Goal: Information Seeking & Learning: Learn about a topic

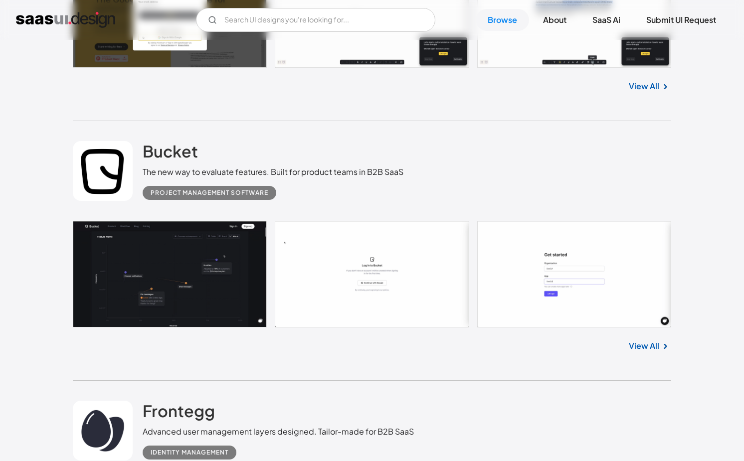
scroll to position [2906, 0]
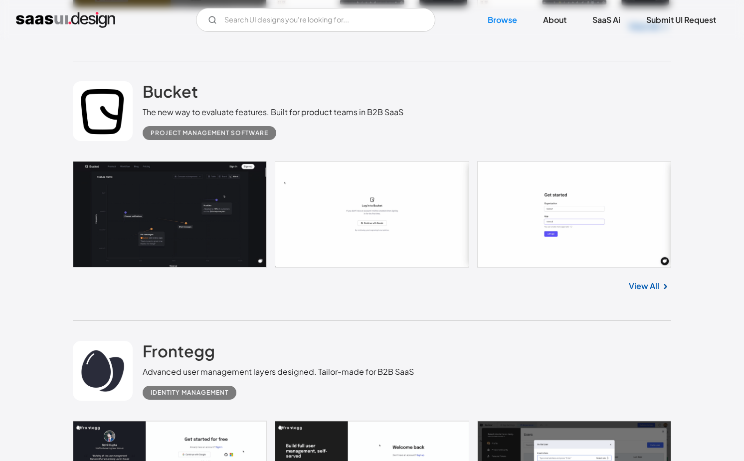
click at [217, 220] on link at bounding box center [372, 214] width 598 height 107
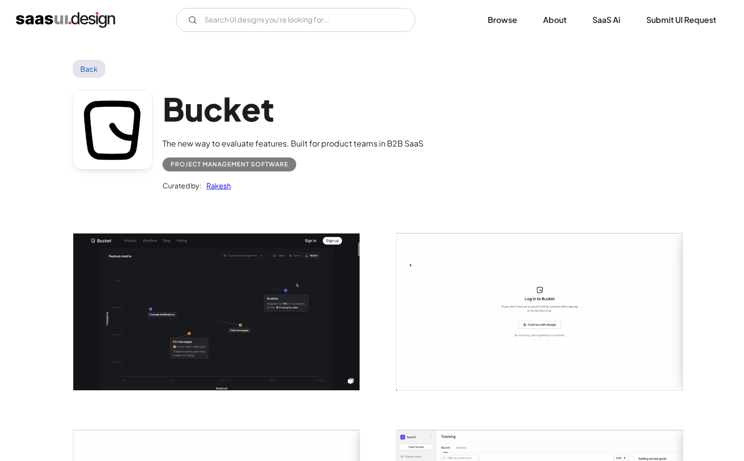
click at [239, 300] on img "open lightbox" at bounding box center [216, 311] width 286 height 157
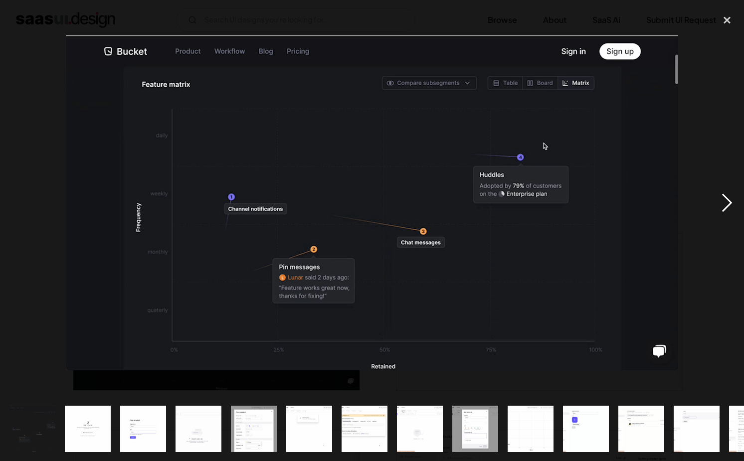
click at [741, 202] on div "next image" at bounding box center [727, 202] width 34 height 387
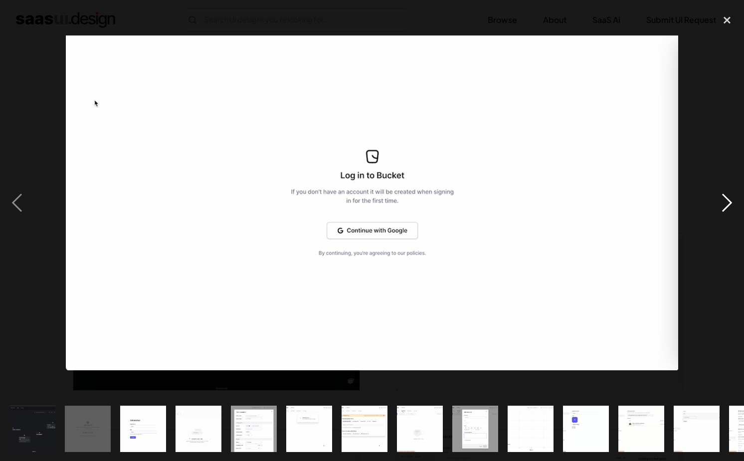
click at [734, 202] on div "next image" at bounding box center [727, 202] width 34 height 387
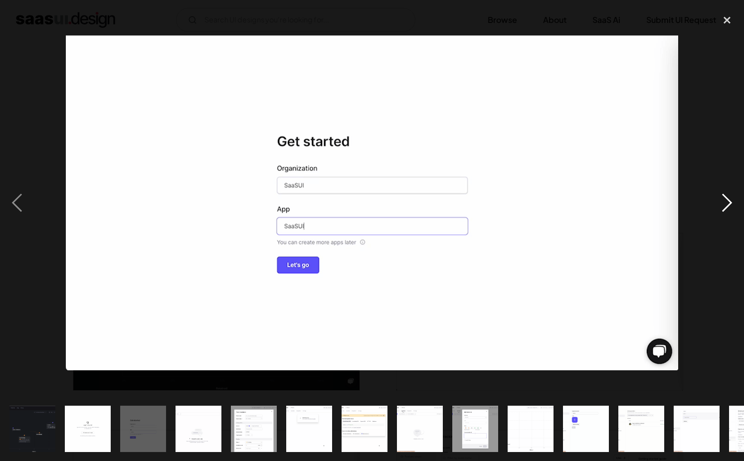
click at [734, 202] on div "next image" at bounding box center [727, 202] width 34 height 387
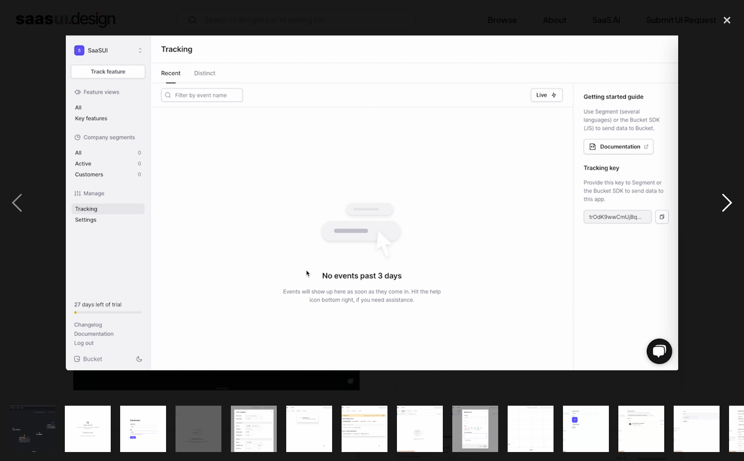
click at [730, 202] on div "next image" at bounding box center [727, 202] width 34 height 387
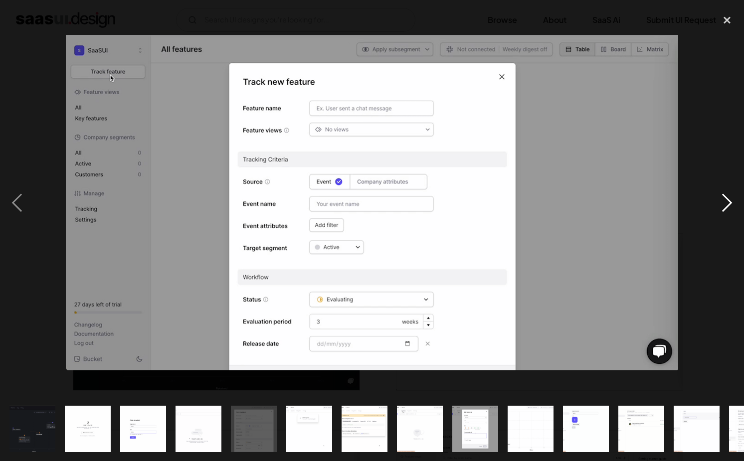
click at [730, 202] on div "next image" at bounding box center [727, 202] width 34 height 387
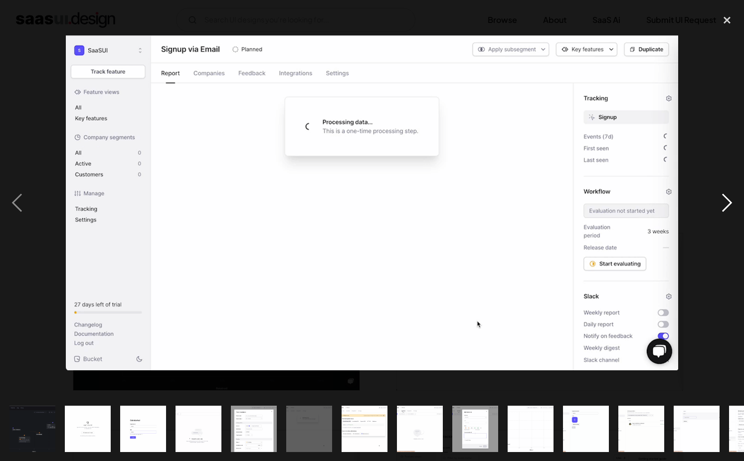
click at [730, 202] on div "next image" at bounding box center [727, 202] width 34 height 387
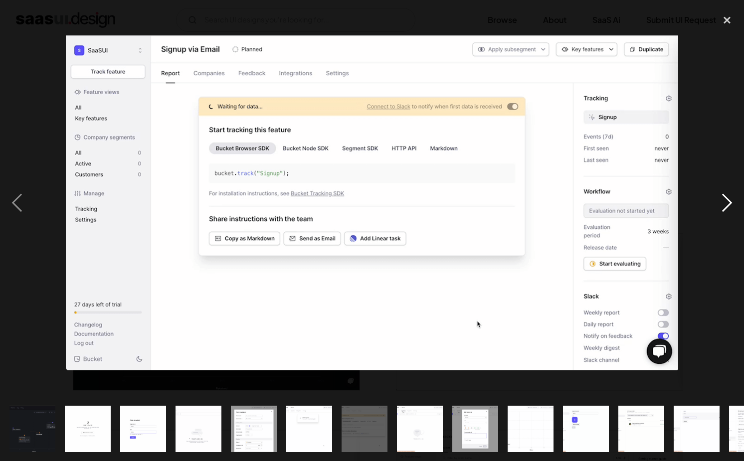
click at [729, 202] on div "next image" at bounding box center [727, 202] width 34 height 387
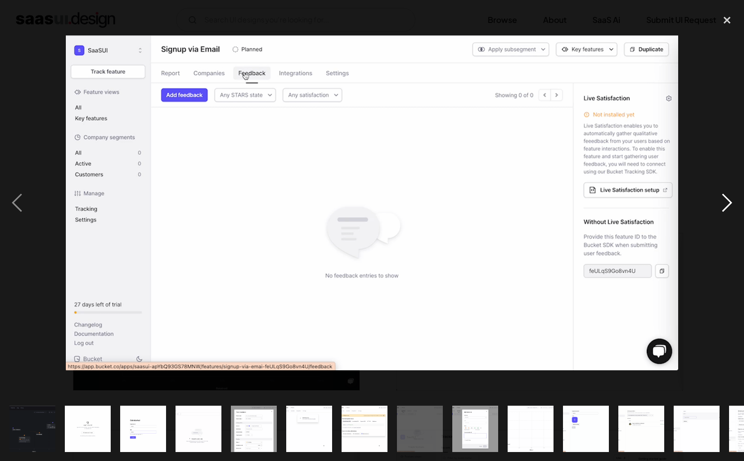
click at [729, 202] on div "next image" at bounding box center [727, 202] width 34 height 387
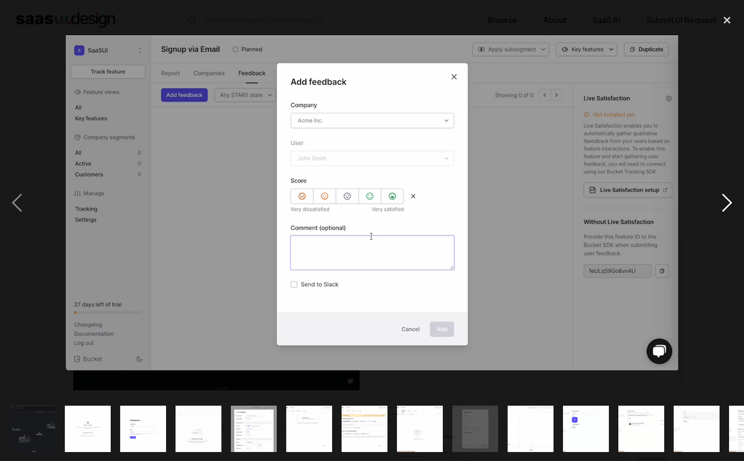
click at [729, 202] on div "next image" at bounding box center [727, 202] width 34 height 387
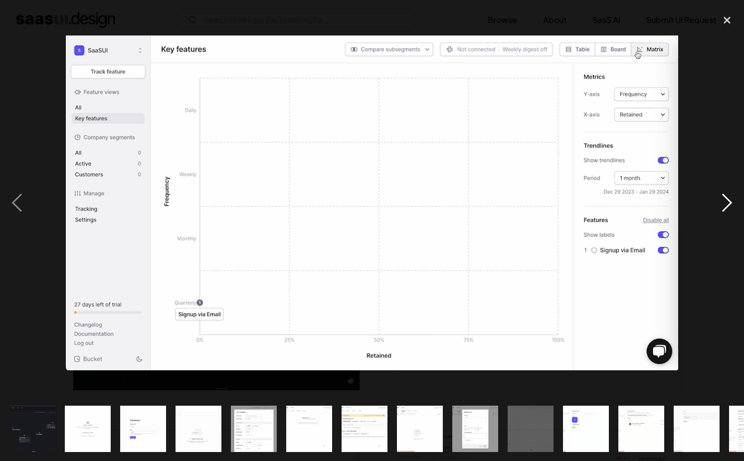
click at [729, 202] on div "next image" at bounding box center [727, 202] width 34 height 387
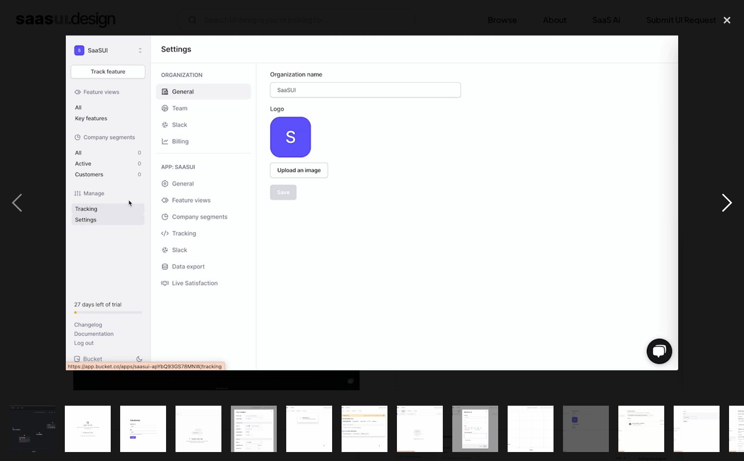
click at [729, 202] on div "next image" at bounding box center [727, 202] width 34 height 387
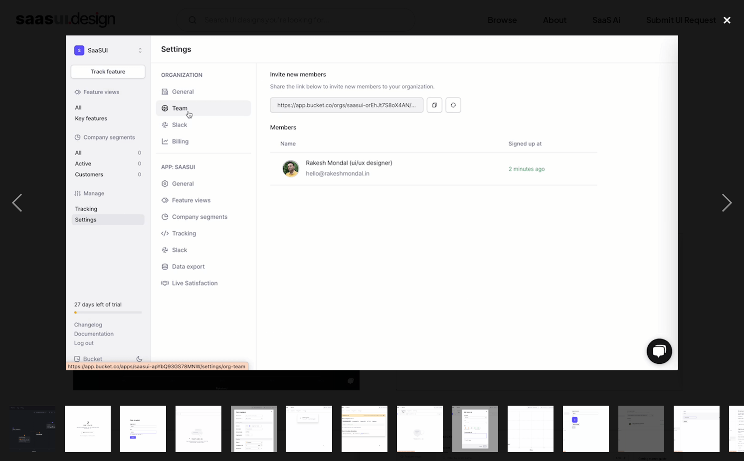
click at [726, 15] on div "close lightbox" at bounding box center [727, 20] width 34 height 22
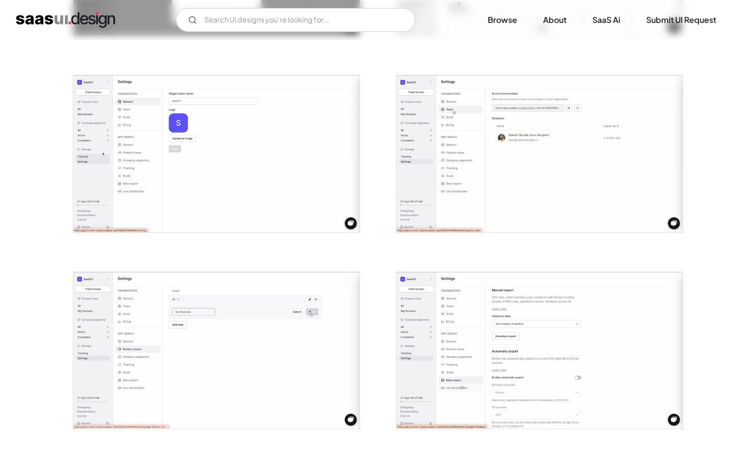
scroll to position [1215, 0]
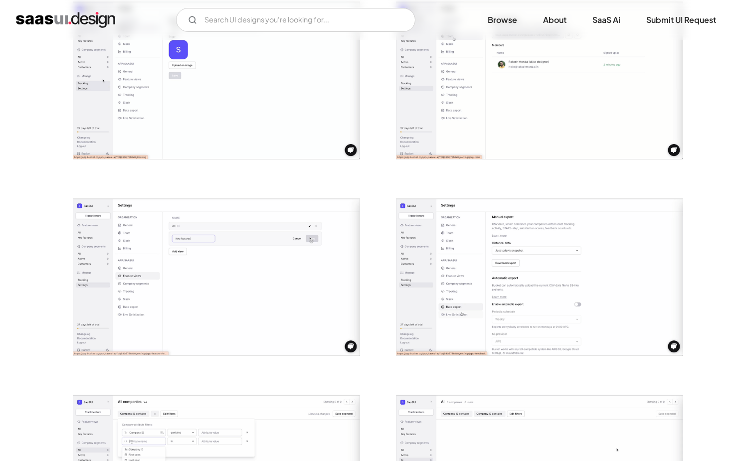
click at [517, 117] on img "open lightbox" at bounding box center [539, 80] width 286 height 157
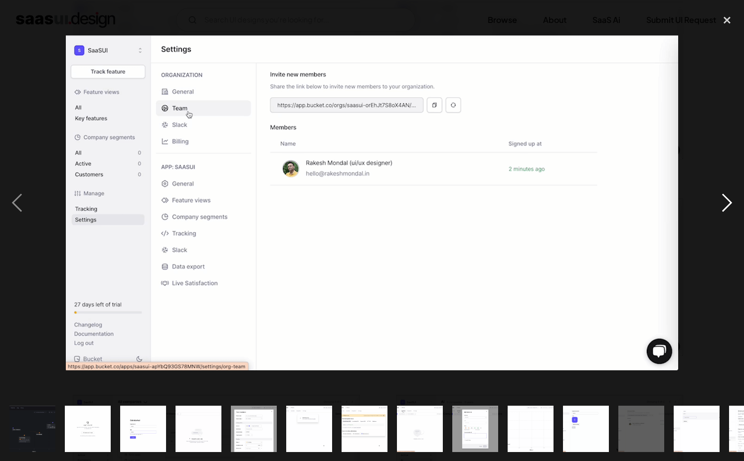
click at [731, 206] on div "next image" at bounding box center [727, 202] width 34 height 387
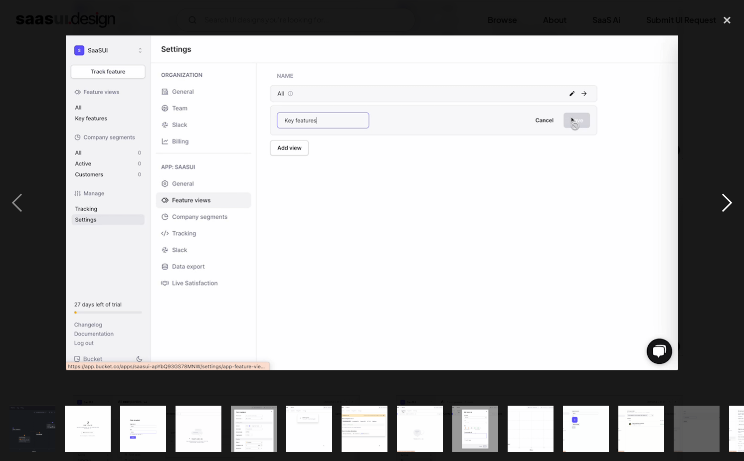
click at [731, 207] on div "next image" at bounding box center [727, 202] width 34 height 387
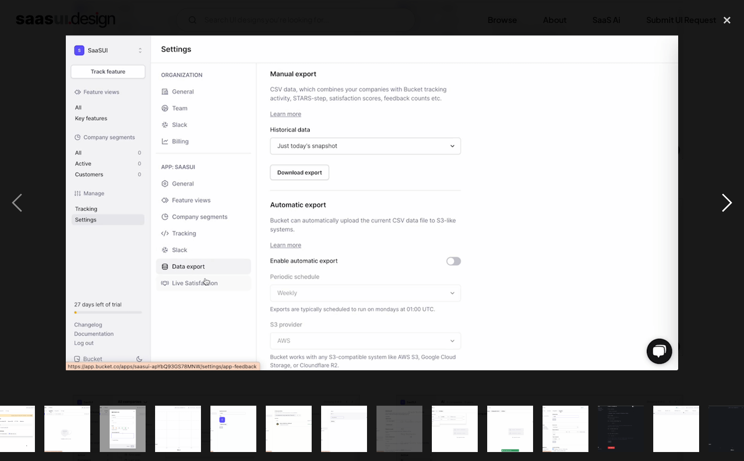
scroll to position [0, 372]
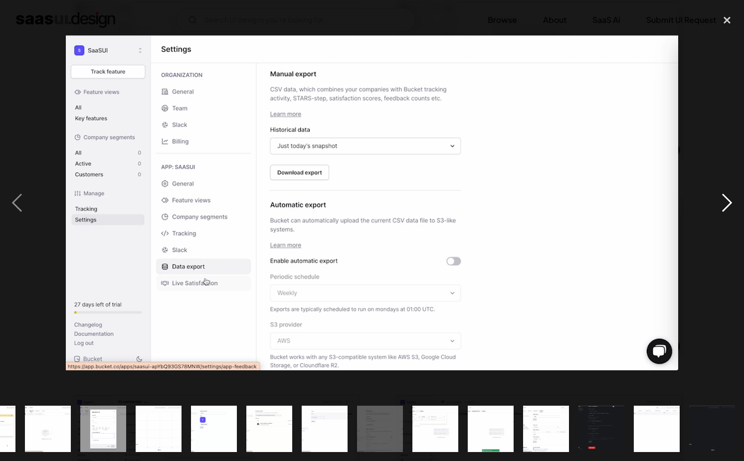
click at [731, 207] on div "next image" at bounding box center [727, 202] width 34 height 387
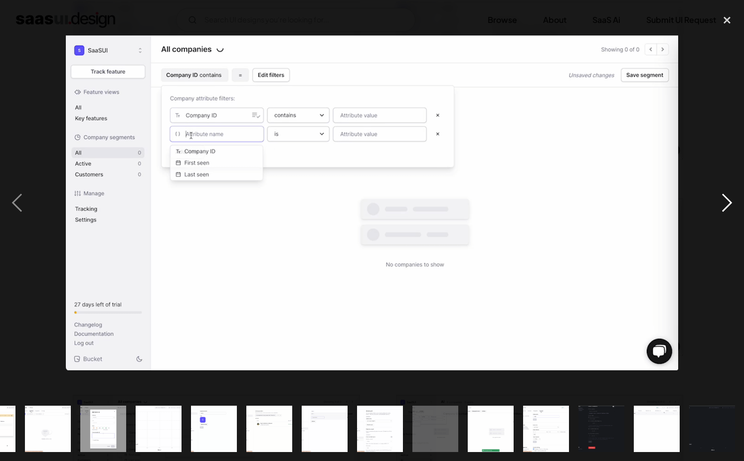
click at [731, 207] on div "next image" at bounding box center [727, 202] width 34 height 387
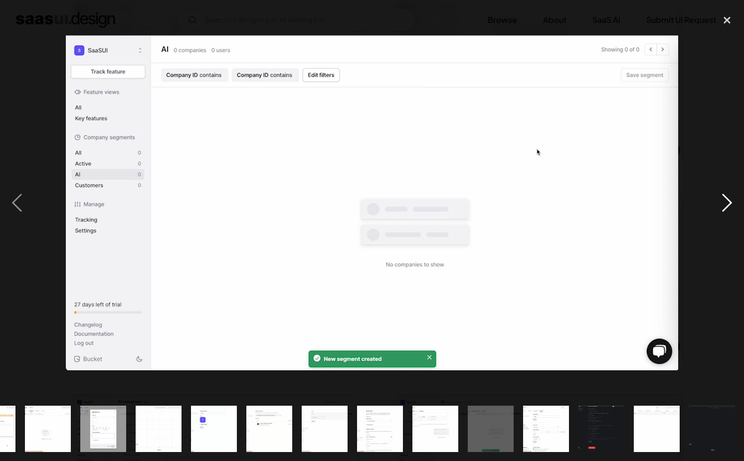
click at [734, 206] on div "next image" at bounding box center [727, 202] width 34 height 387
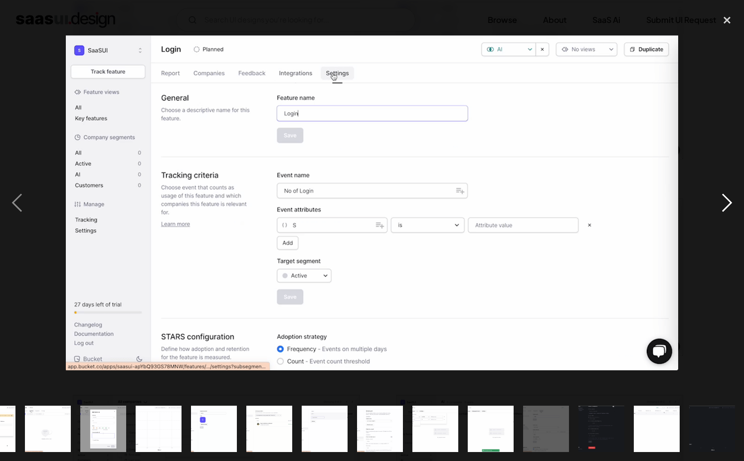
click at [734, 206] on div "next image" at bounding box center [727, 202] width 34 height 387
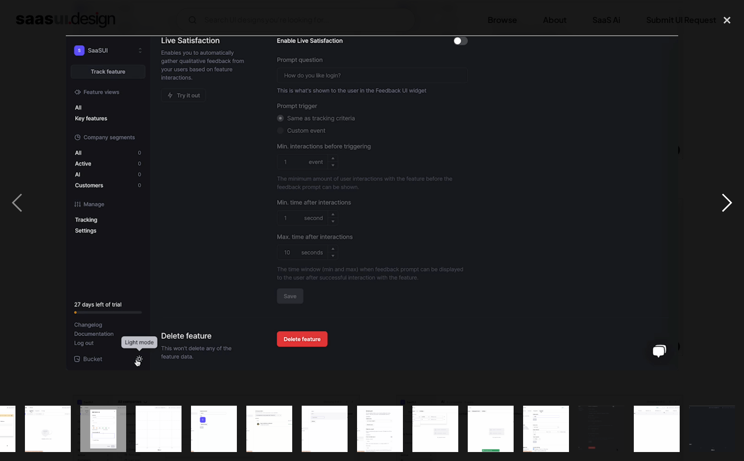
click at [734, 206] on div "next image" at bounding box center [727, 202] width 34 height 387
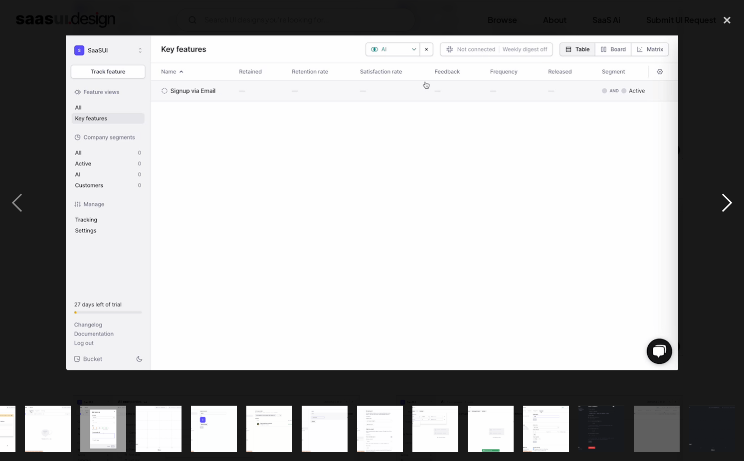
click at [734, 206] on div "next image" at bounding box center [727, 202] width 34 height 387
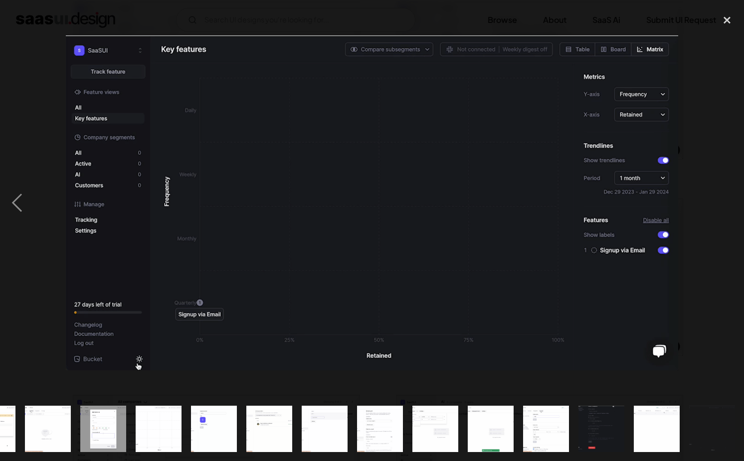
click at [734, 206] on div "next image" at bounding box center [727, 202] width 34 height 387
click at [728, 14] on div "close lightbox" at bounding box center [727, 20] width 34 height 22
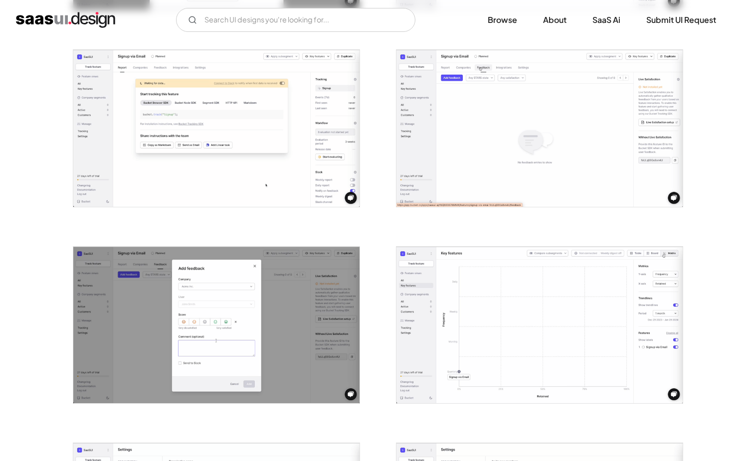
scroll to position [541, 0]
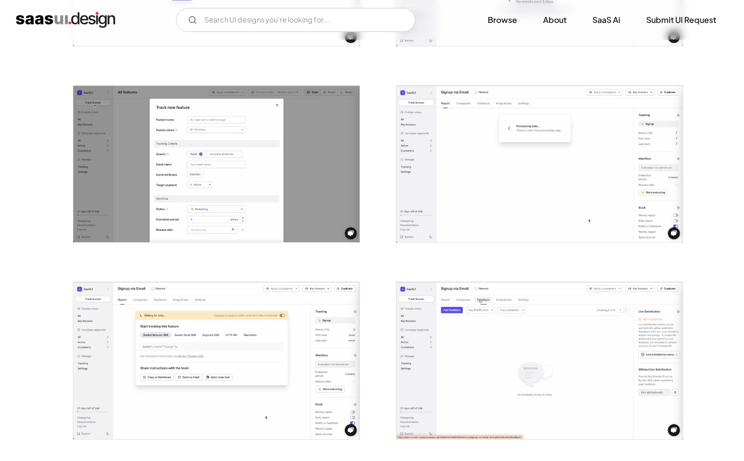
click at [252, 140] on img "open lightbox" at bounding box center [216, 164] width 286 height 157
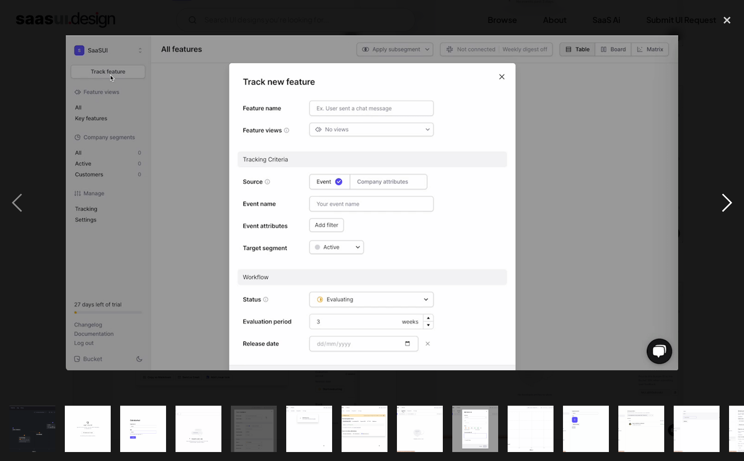
click at [730, 203] on div "next image" at bounding box center [727, 202] width 34 height 387
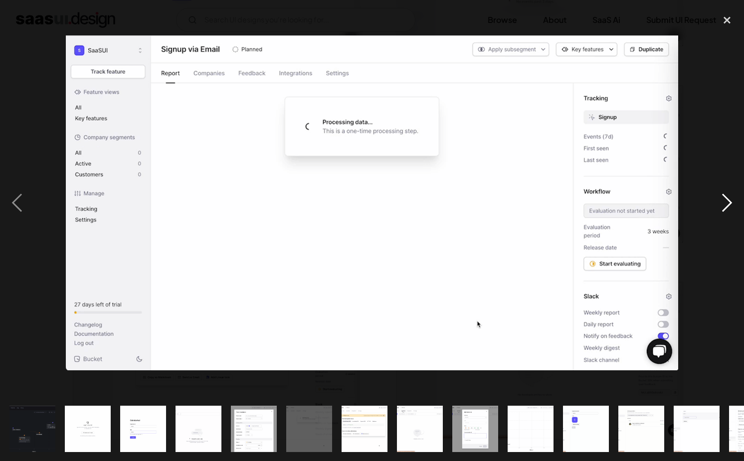
click at [730, 203] on div "next image" at bounding box center [727, 202] width 34 height 387
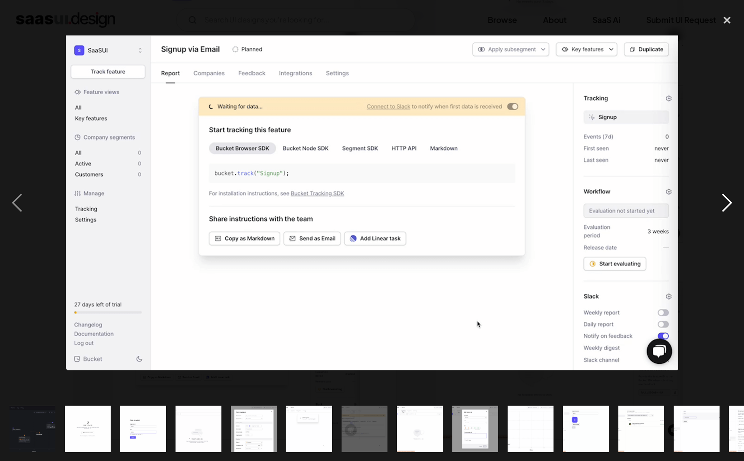
click at [730, 203] on div "next image" at bounding box center [727, 202] width 34 height 387
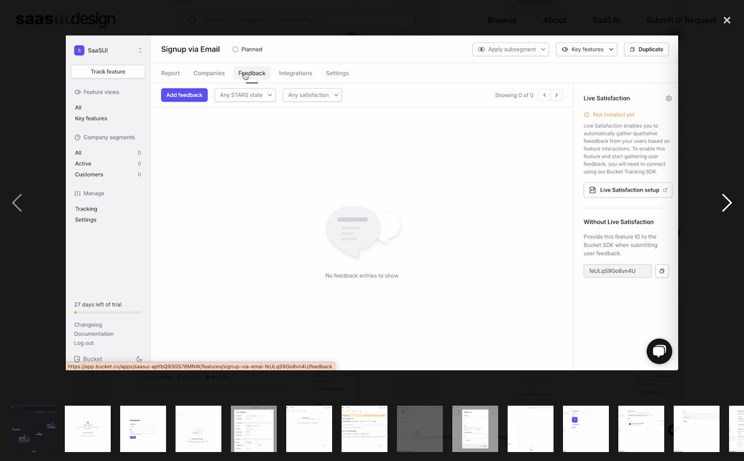
click at [730, 203] on div "next image" at bounding box center [727, 202] width 34 height 387
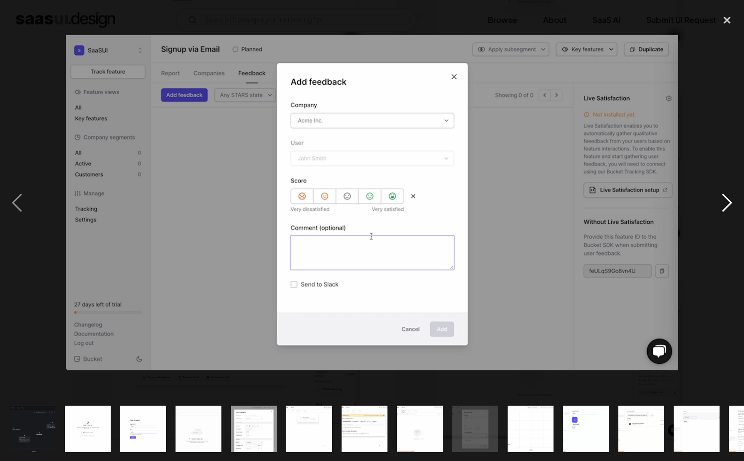
click at [730, 203] on div "next image" at bounding box center [727, 202] width 34 height 387
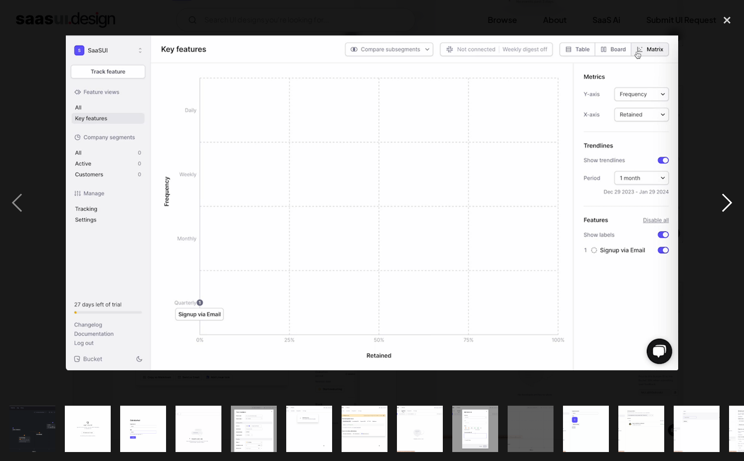
click at [730, 203] on div "next image" at bounding box center [727, 202] width 34 height 387
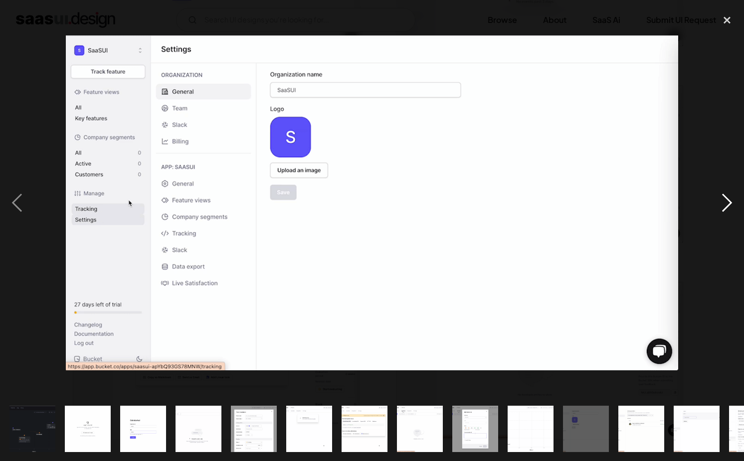
click at [730, 203] on div "next image" at bounding box center [727, 202] width 34 height 387
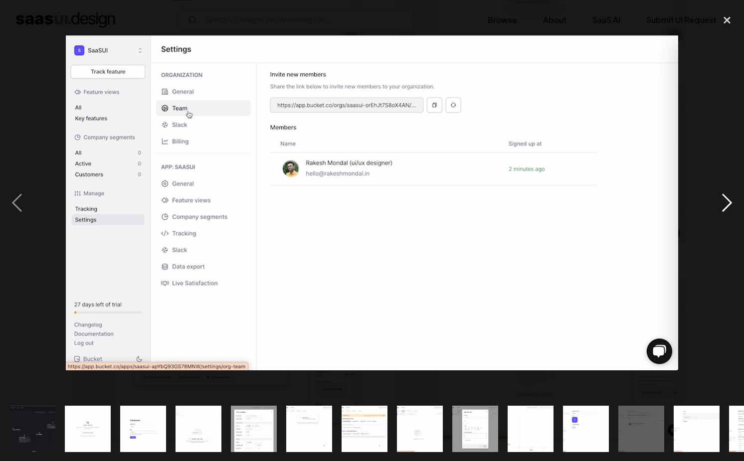
click at [730, 203] on div "next image" at bounding box center [727, 202] width 34 height 387
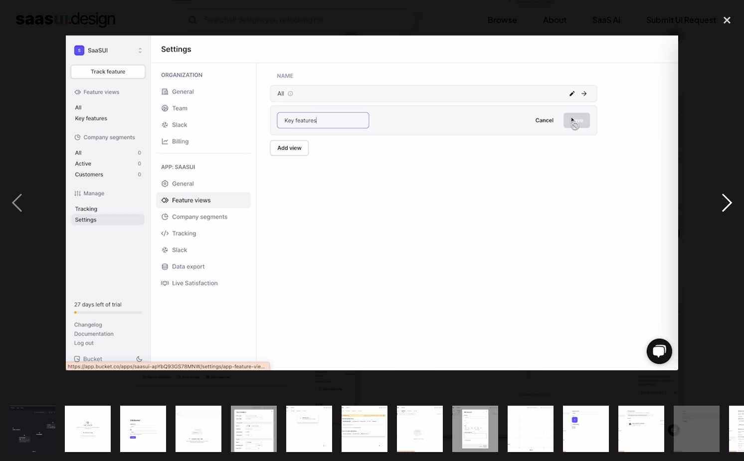
click at [730, 202] on div "next image" at bounding box center [727, 202] width 34 height 387
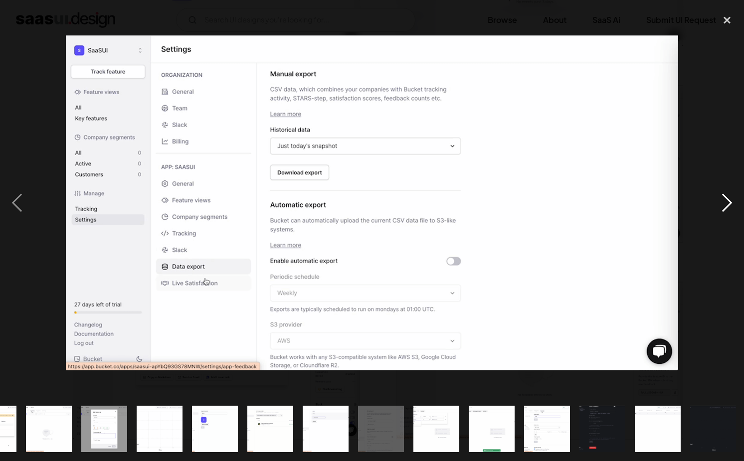
scroll to position [0, 372]
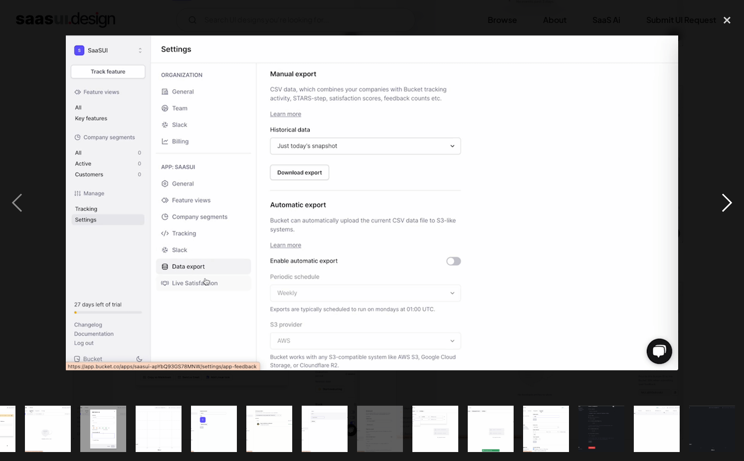
click at [730, 202] on div "next image" at bounding box center [727, 202] width 34 height 387
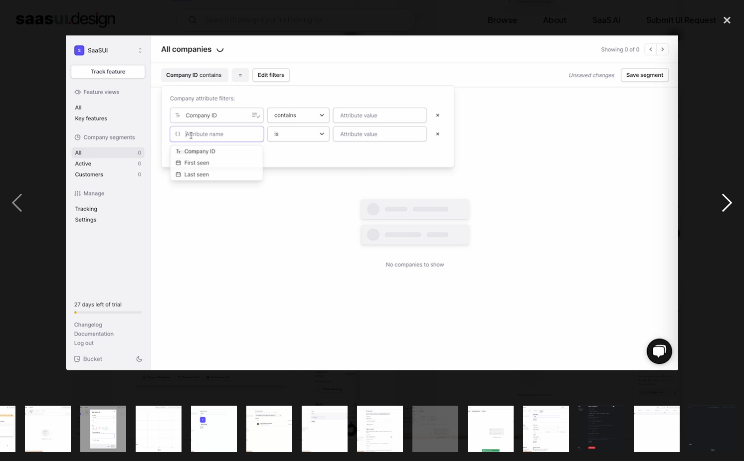
click at [730, 202] on div "next image" at bounding box center [727, 202] width 34 height 387
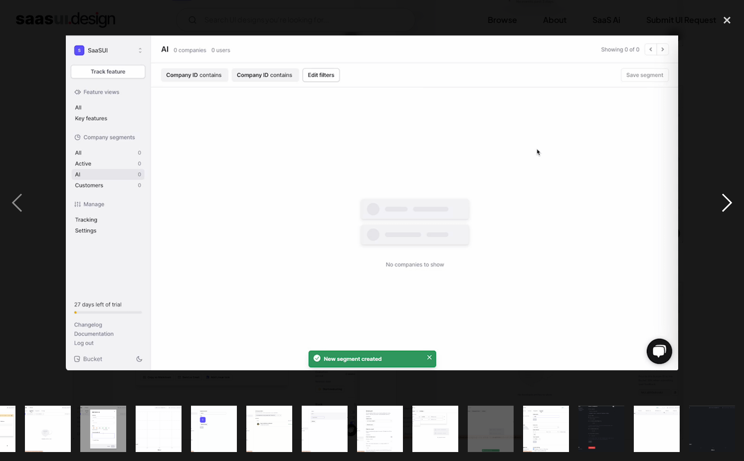
click at [730, 202] on div "next image" at bounding box center [727, 202] width 34 height 387
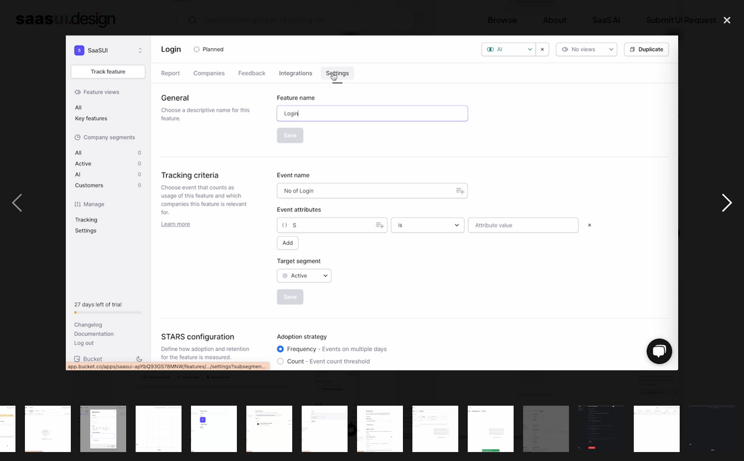
click at [730, 202] on div "next image" at bounding box center [727, 202] width 34 height 387
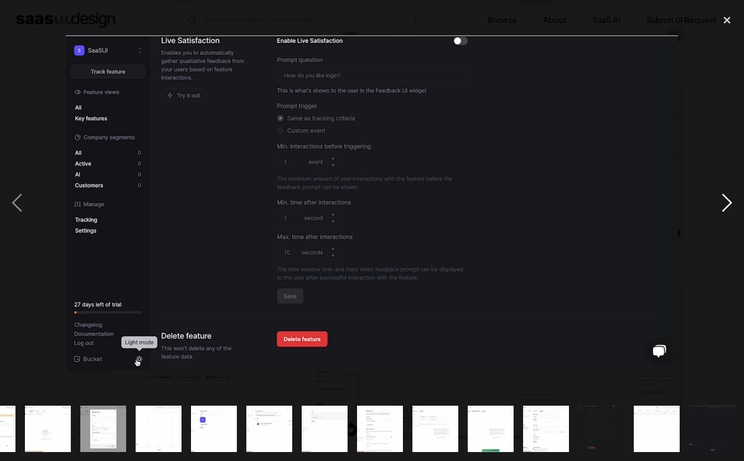
click at [730, 202] on div "next image" at bounding box center [727, 202] width 34 height 387
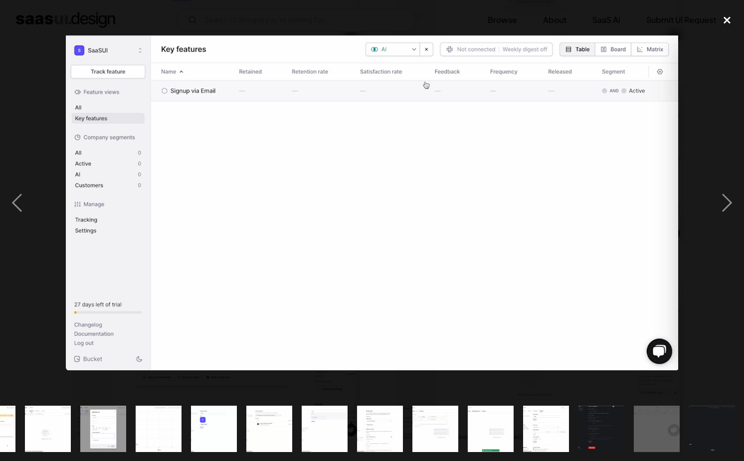
click at [733, 18] on div "close lightbox" at bounding box center [727, 20] width 34 height 22
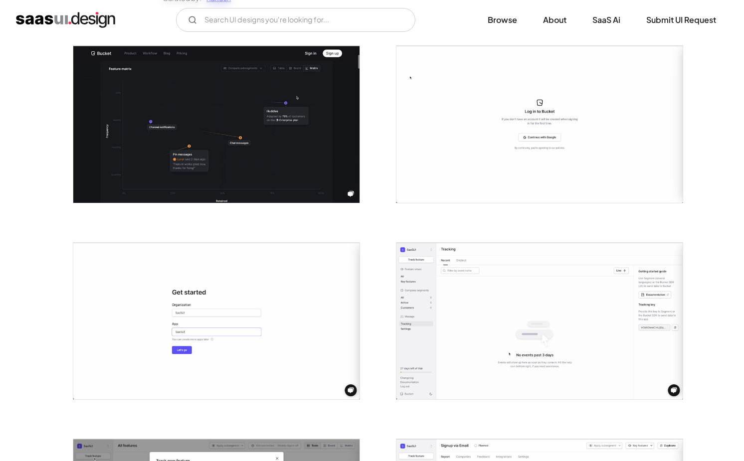
scroll to position [0, 0]
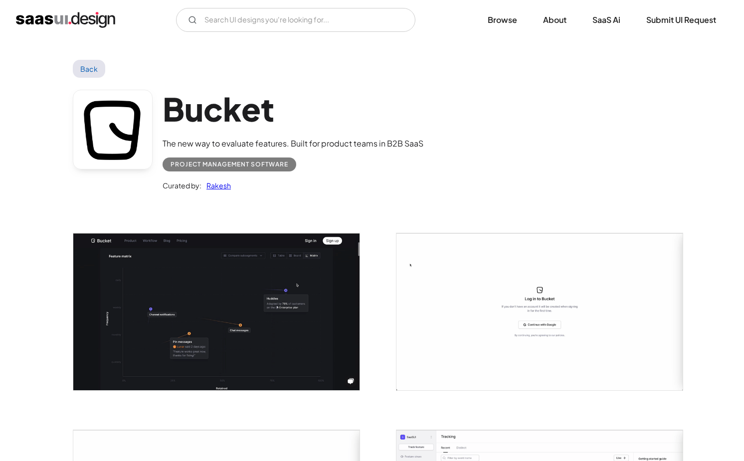
click at [459, 312] on img "open lightbox" at bounding box center [539, 311] width 286 height 157
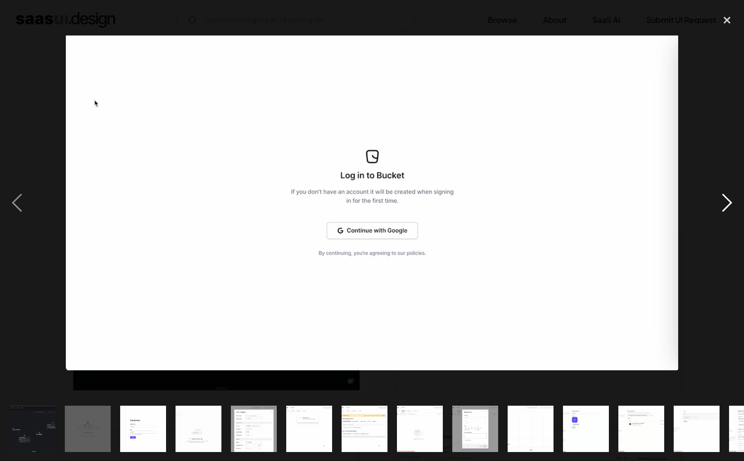
click at [730, 202] on div "next image" at bounding box center [727, 202] width 34 height 387
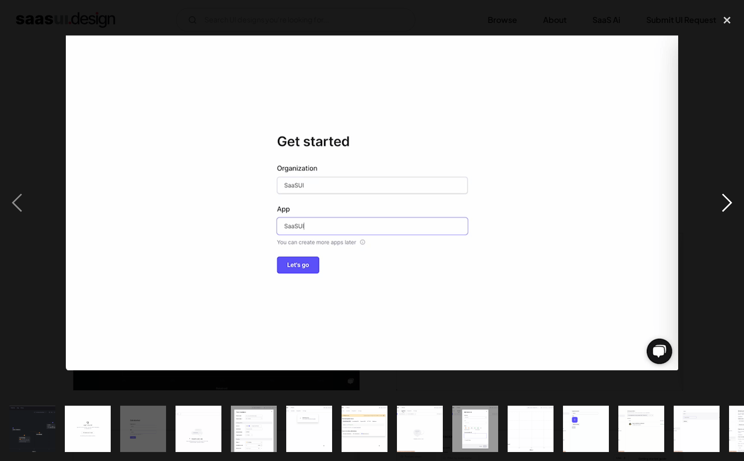
click at [730, 202] on div "next image" at bounding box center [727, 202] width 34 height 387
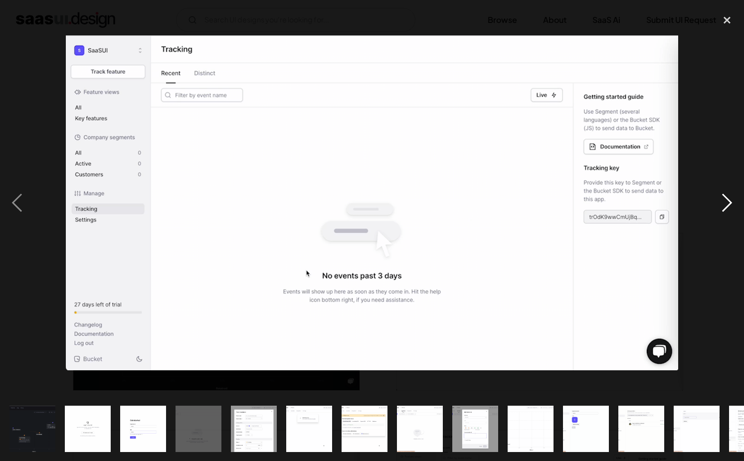
click at [730, 202] on div "next image" at bounding box center [727, 202] width 34 height 387
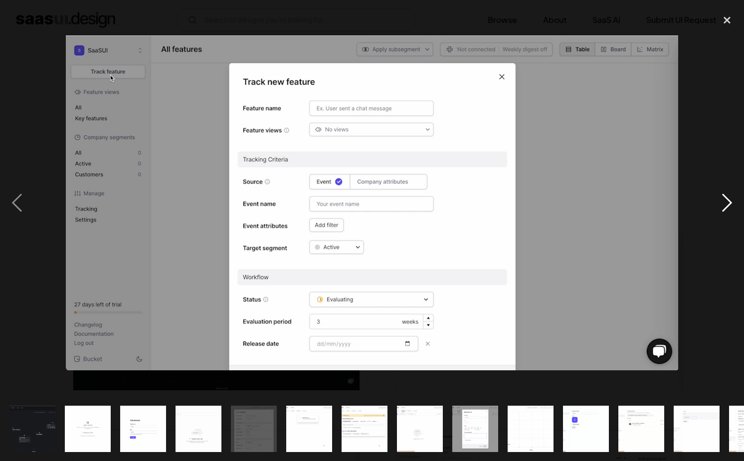
click at [730, 202] on div "next image" at bounding box center [727, 202] width 34 height 387
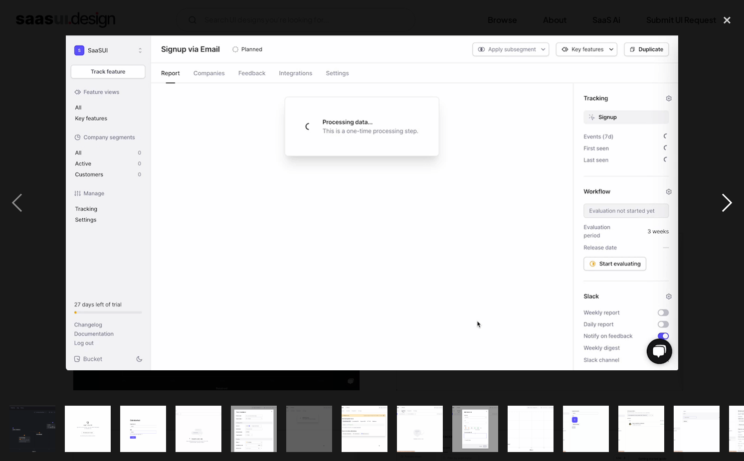
click at [730, 202] on div "next image" at bounding box center [727, 202] width 34 height 387
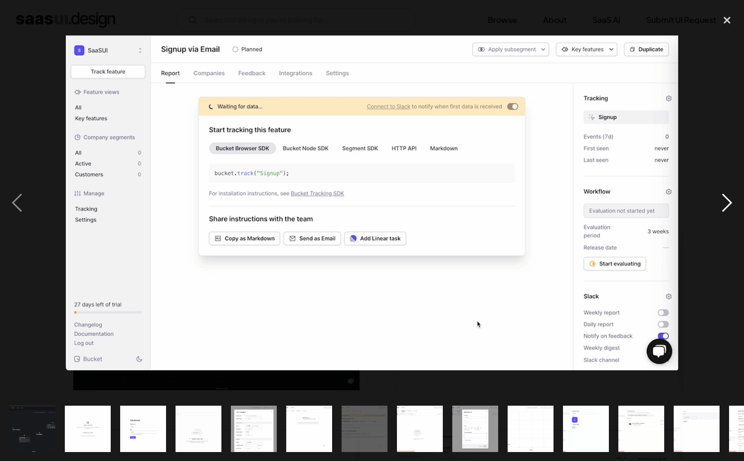
click at [730, 202] on div "next image" at bounding box center [727, 202] width 34 height 387
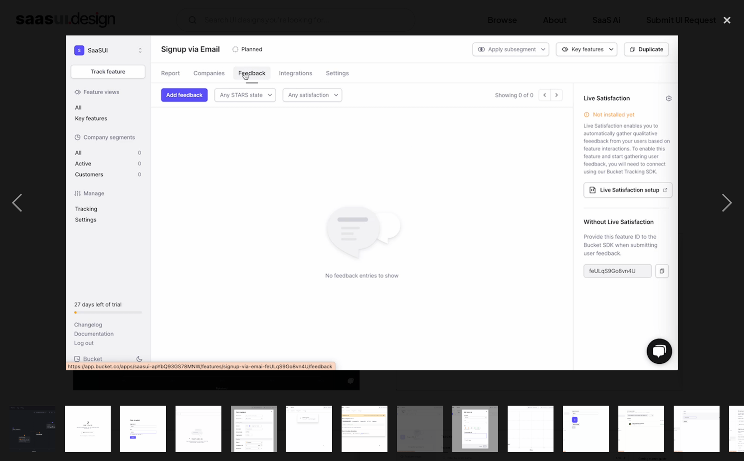
drag, startPoint x: 730, startPoint y: 202, endPoint x: 641, endPoint y: 154, distance: 101.3
click at [633, 154] on div at bounding box center [372, 202] width 744 height 387
click at [728, 204] on div "next image" at bounding box center [727, 202] width 34 height 387
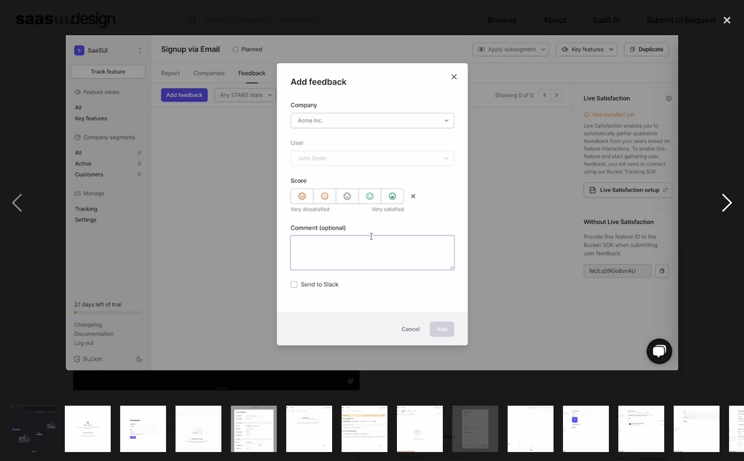
click at [728, 204] on div "next image" at bounding box center [727, 202] width 34 height 387
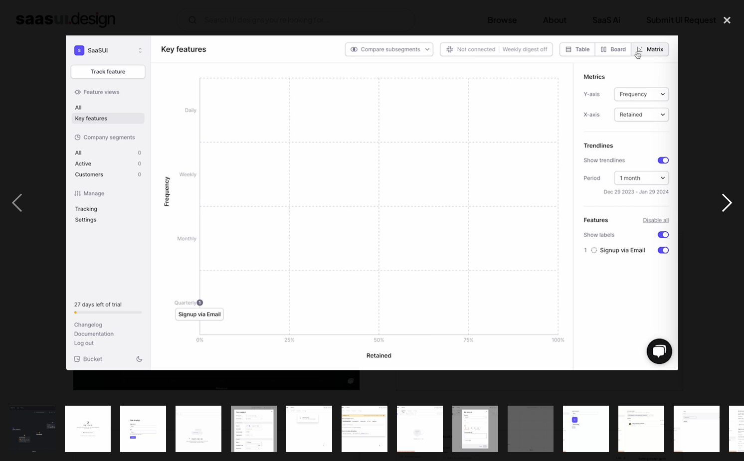
click at [728, 204] on div "next image" at bounding box center [727, 202] width 34 height 387
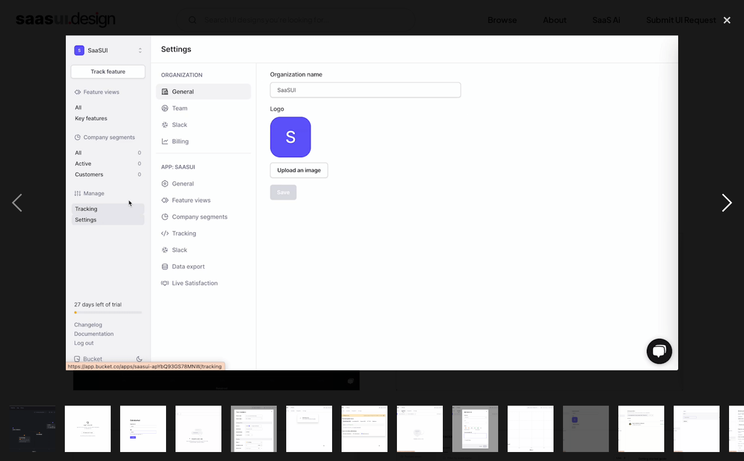
click at [728, 204] on div "next image" at bounding box center [727, 202] width 34 height 387
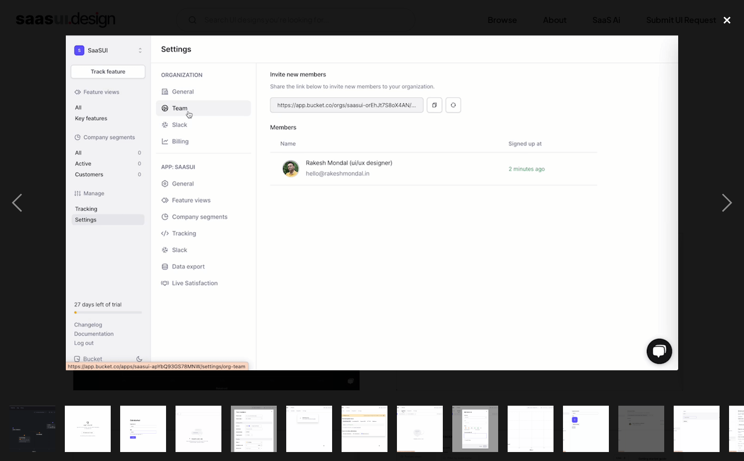
click at [725, 22] on div "close lightbox" at bounding box center [727, 20] width 34 height 22
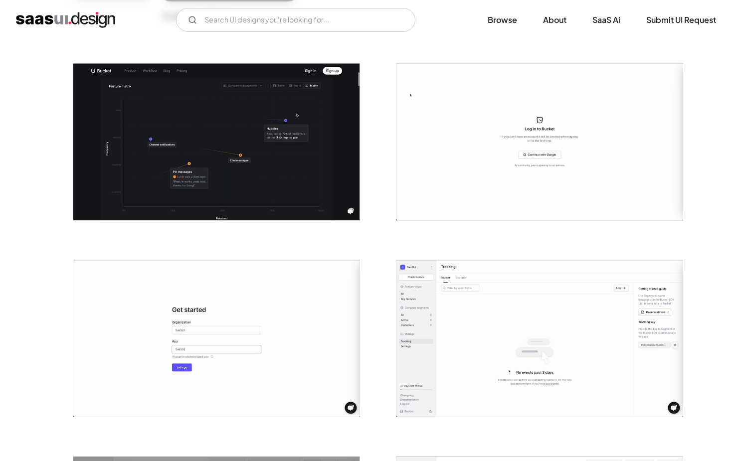
scroll to position [330, 0]
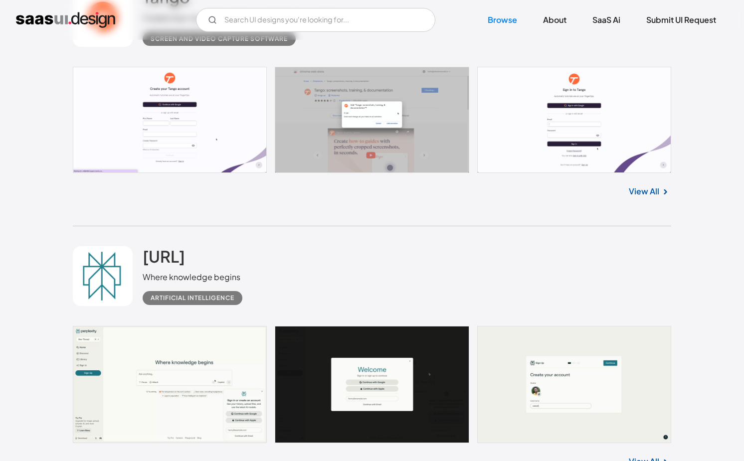
scroll to position [5497, 0]
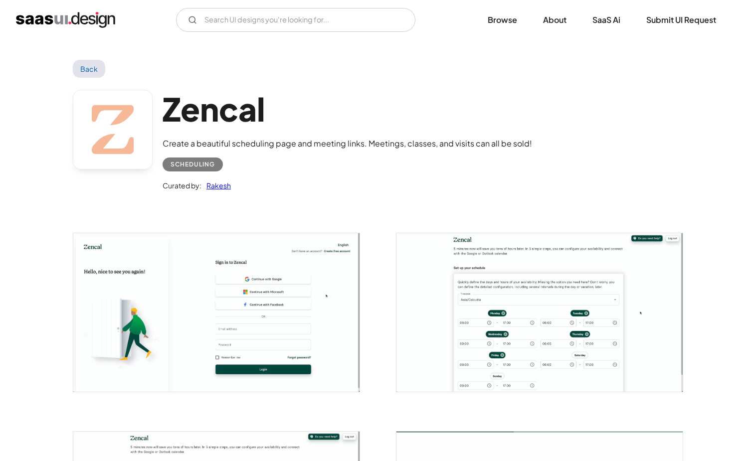
click at [550, 319] on img "open lightbox" at bounding box center [539, 312] width 286 height 158
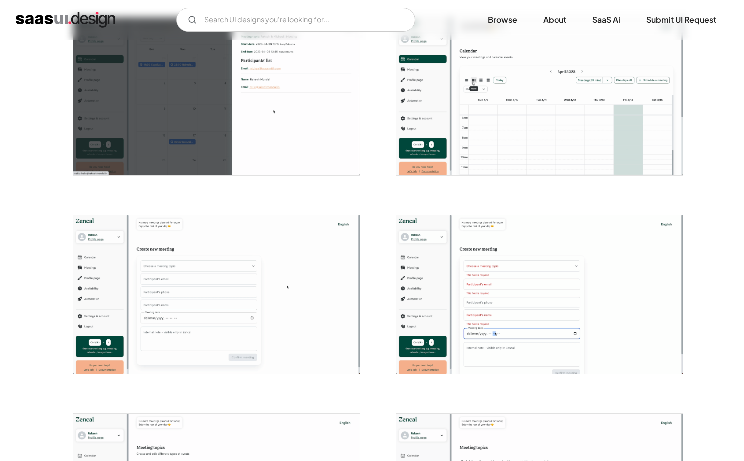
scroll to position [1413, 0]
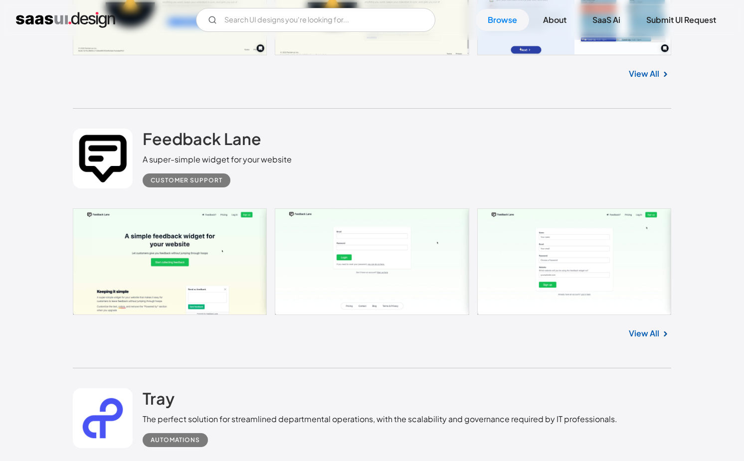
scroll to position [6542, 0]
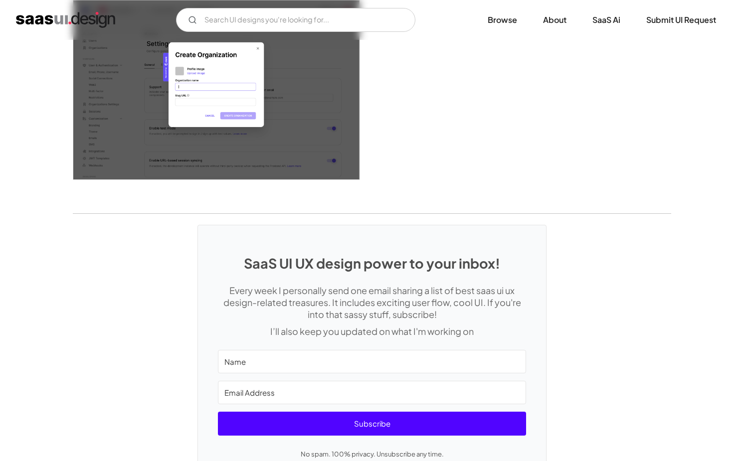
scroll to position [2716, 0]
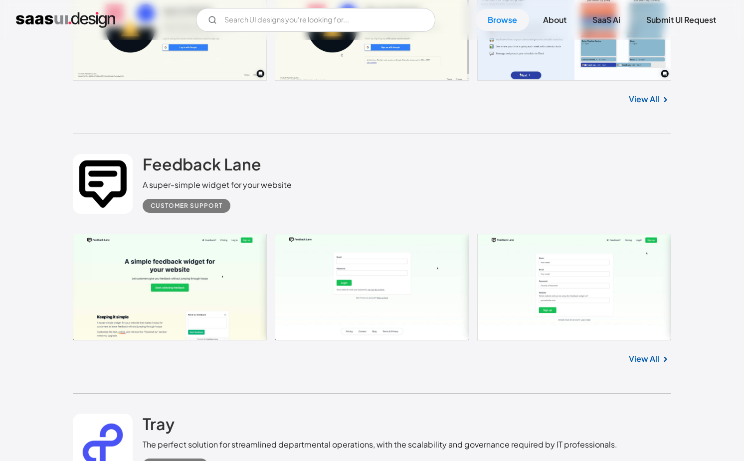
scroll to position [6671, 0]
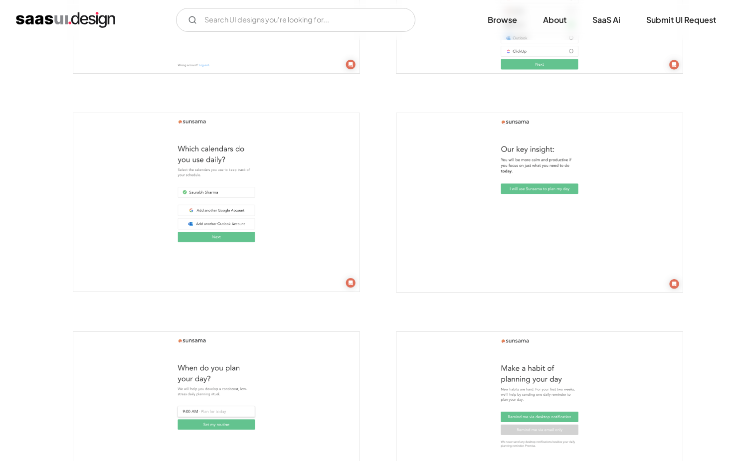
scroll to position [878, 0]
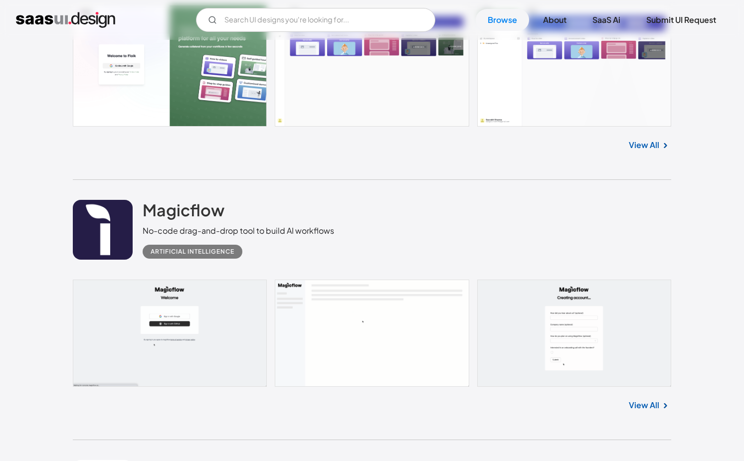
scroll to position [9389, 0]
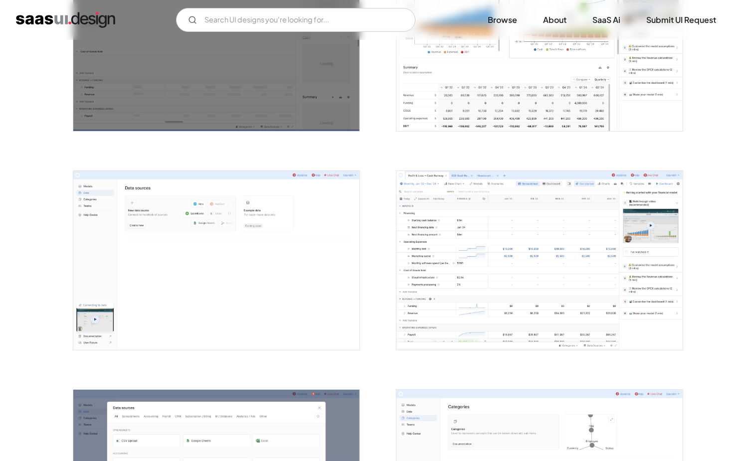
scroll to position [1275, 0]
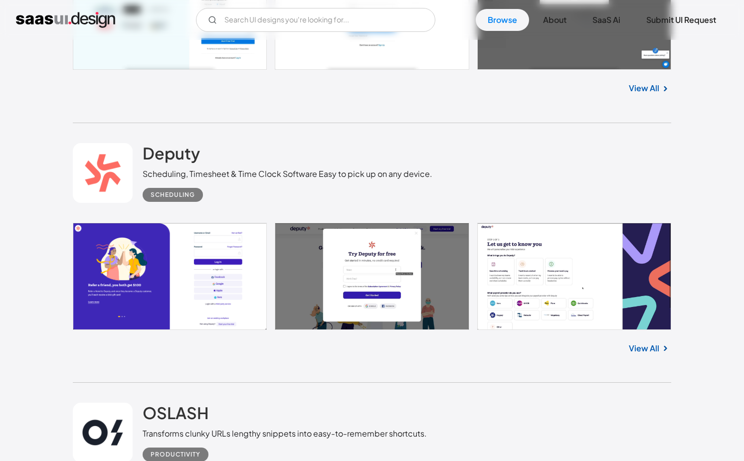
scroll to position [14716, 0]
